Goal: Information Seeking & Learning: Learn about a topic

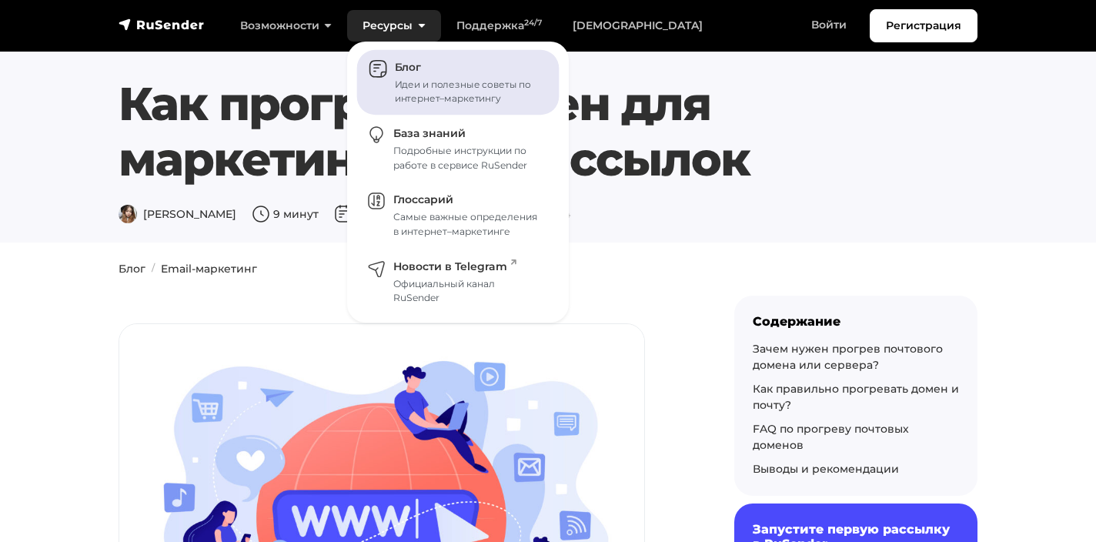
click at [422, 77] on link "Блог Идеи и полезные советы по интернет–маркетингу" at bounding box center [458, 82] width 202 height 65
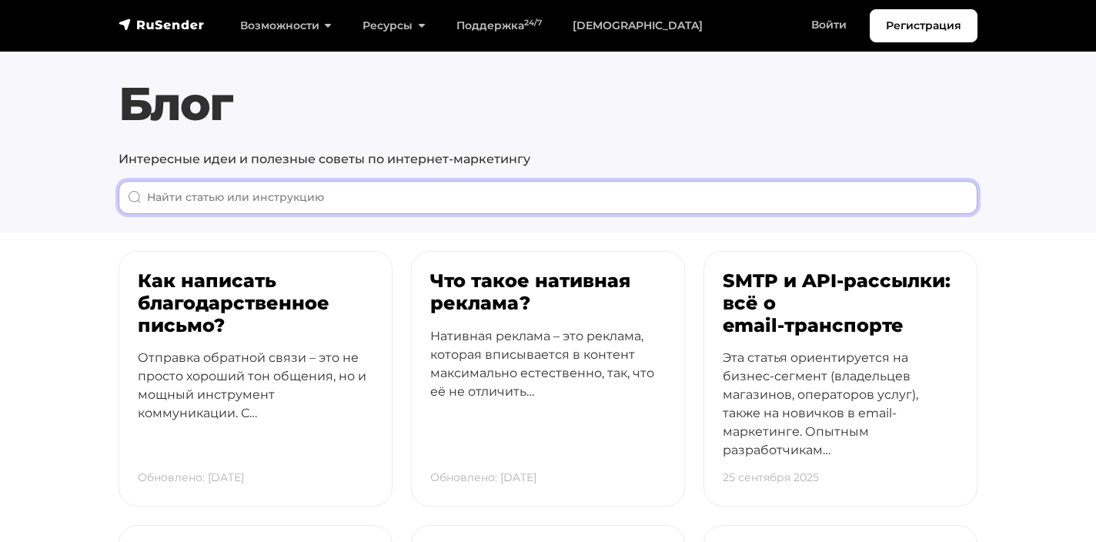
click at [276, 190] on input "When autocomplete results are available use up and down arrows to review and en…" at bounding box center [548, 197] width 859 height 33
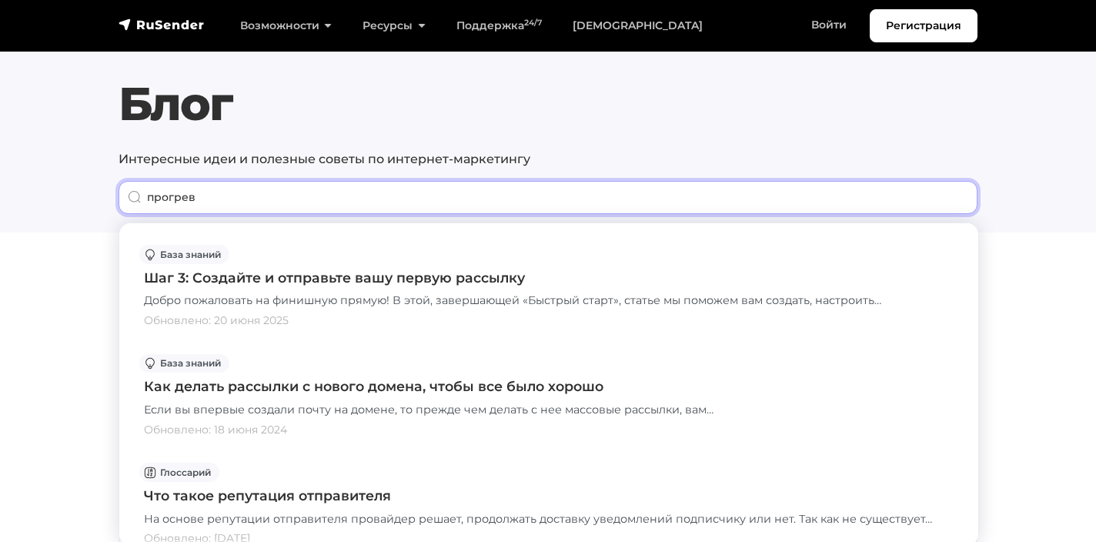
scroll to position [1709, 0]
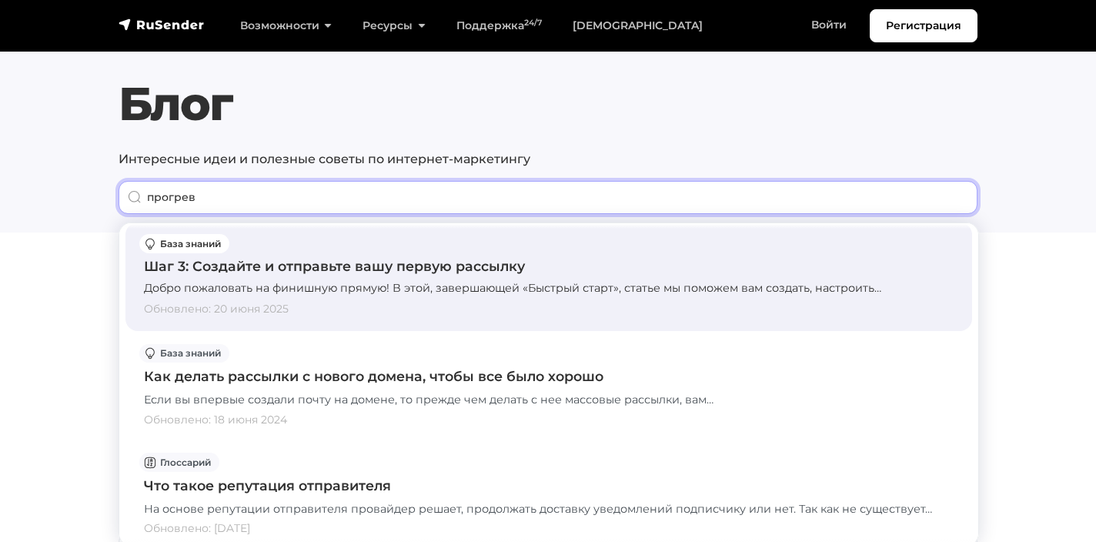
type input "прогрев"
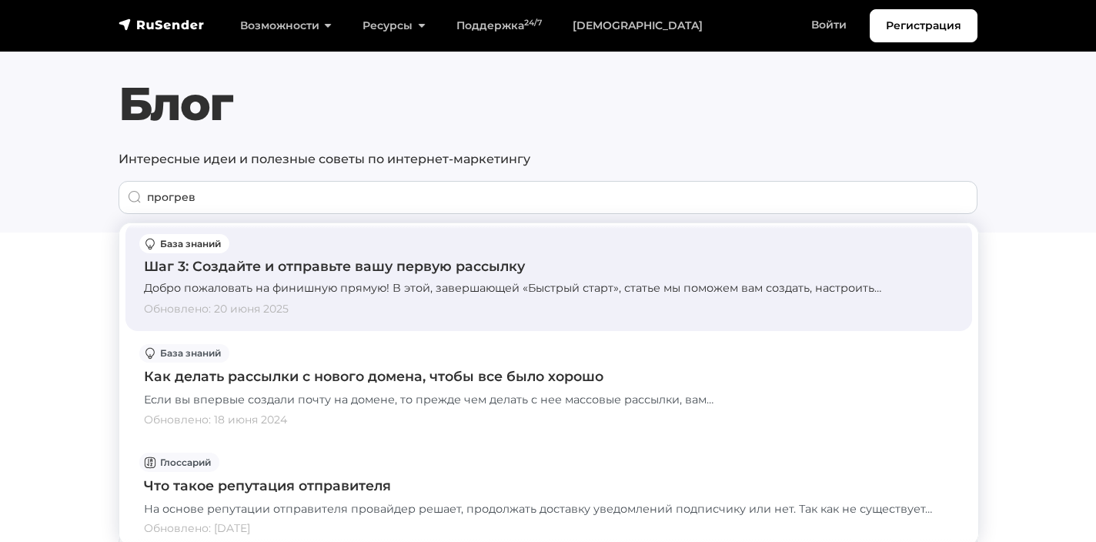
click at [404, 264] on div "Шаг 3: Создайте и отправьте вашу первую рассылку" at bounding box center [549, 266] width 810 height 20
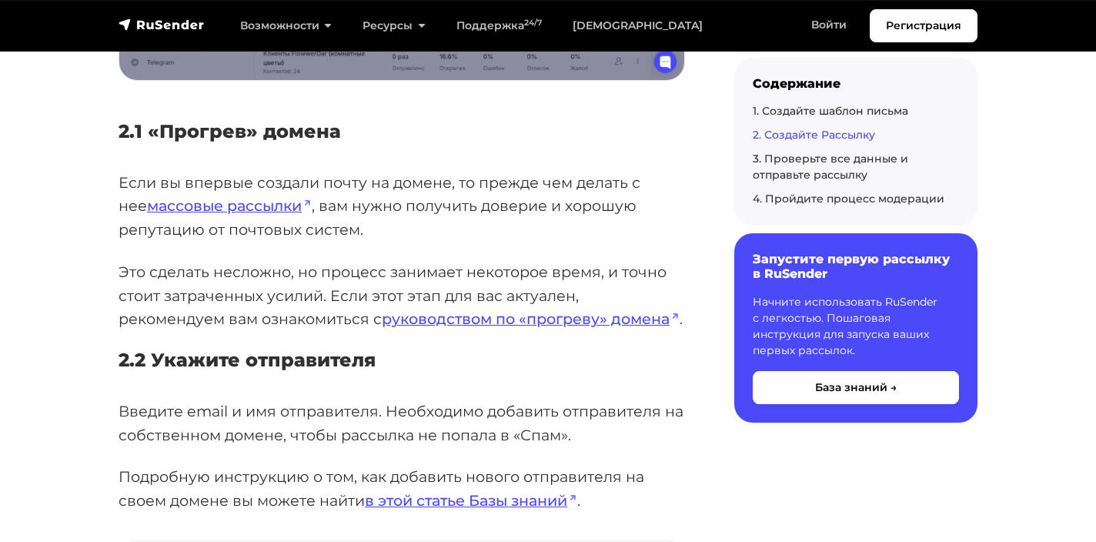
scroll to position [2321, 0]
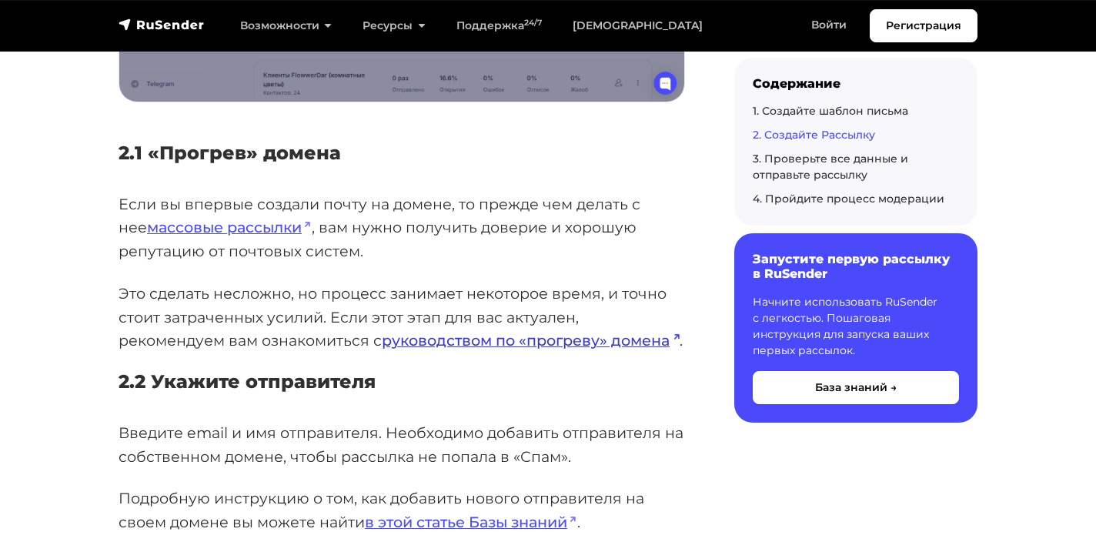
click at [485, 337] on link "руководством по «прогреву» домена" at bounding box center [531, 340] width 298 height 18
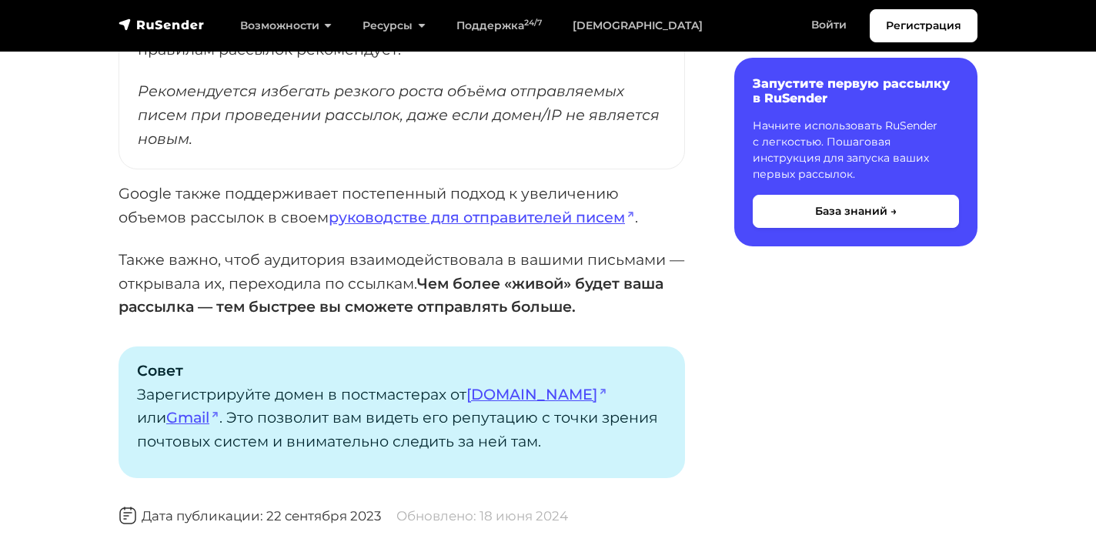
scroll to position [1354, 0]
